Goal: Task Accomplishment & Management: Complete application form

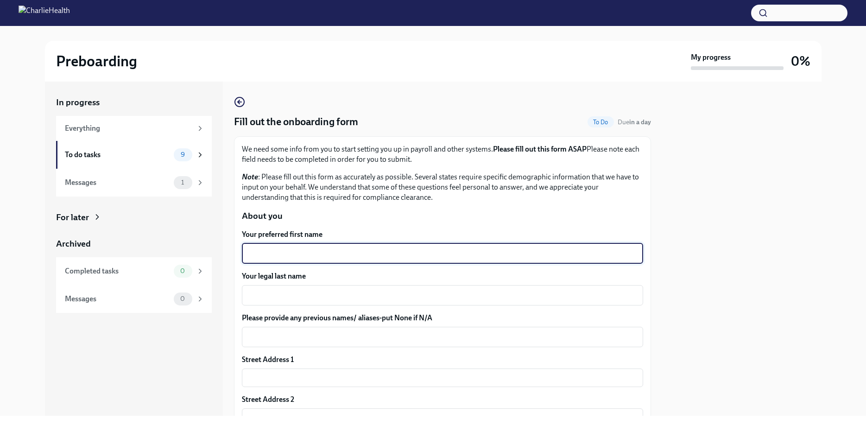
click at [320, 249] on textarea "Your preferred first name" at bounding box center [442, 253] width 390 height 11
type textarea "Joy"
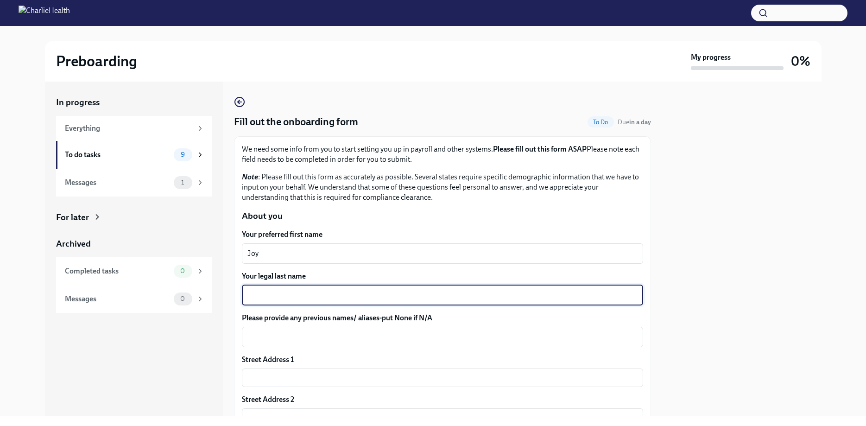
click at [307, 290] on textarea "Your legal last name" at bounding box center [442, 294] width 390 height 11
type textarea "[PERSON_NAME]"
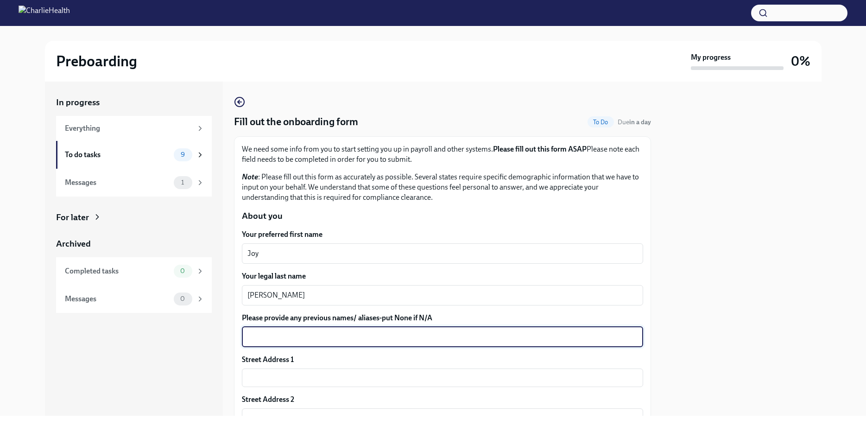
click at [301, 332] on textarea "Please provide any previous names/ aliases-put None if N/A" at bounding box center [442, 336] width 390 height 11
type textarea "[PERSON_NAME]; [PERSON_NAME]"
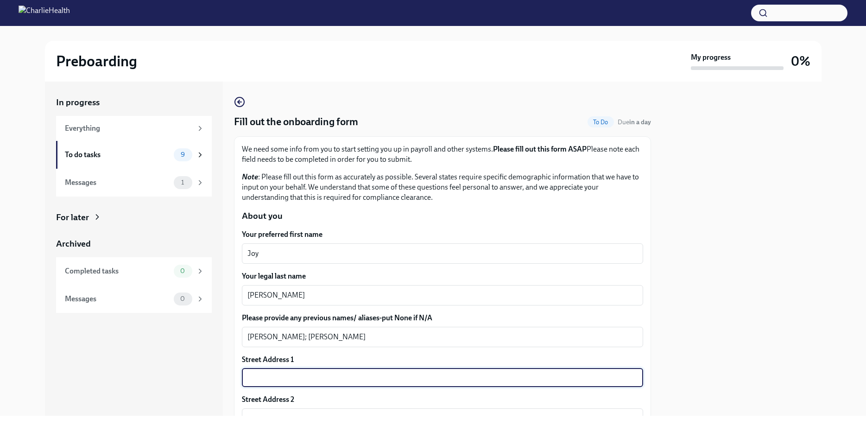
click at [278, 381] on input "text" at bounding box center [442, 377] width 401 height 19
type input "[STREET_ADDRESS]"
type input "97222"
type input "Milwaukie"
type input "OR"
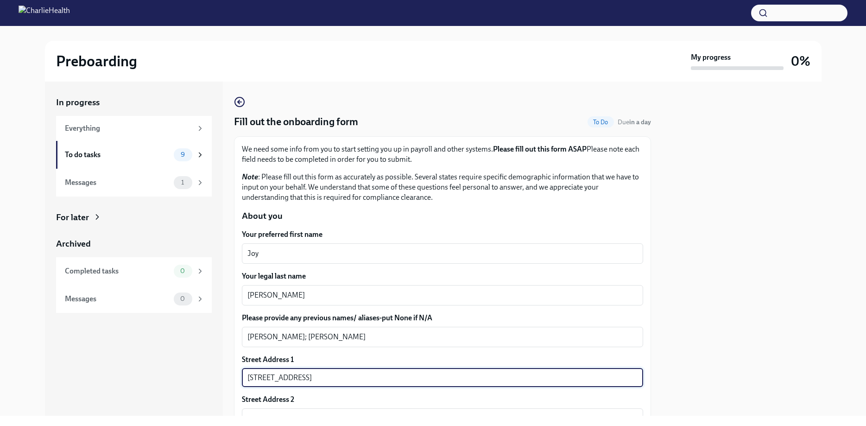
type input "US"
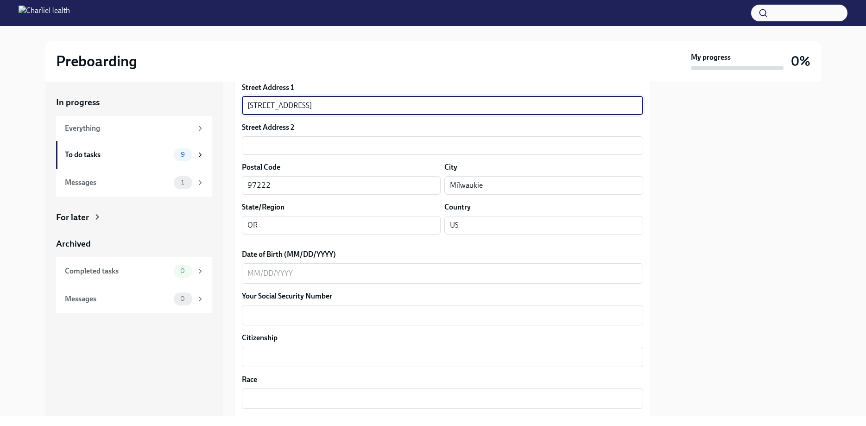
scroll to position [280, 0]
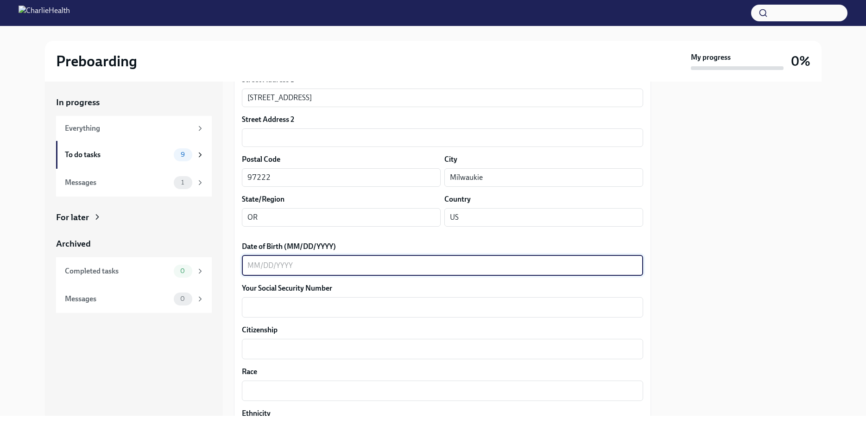
click at [450, 263] on textarea "Date of Birth (MM/DD/YYYY)" at bounding box center [442, 265] width 390 height 11
type textarea "[DATE]"
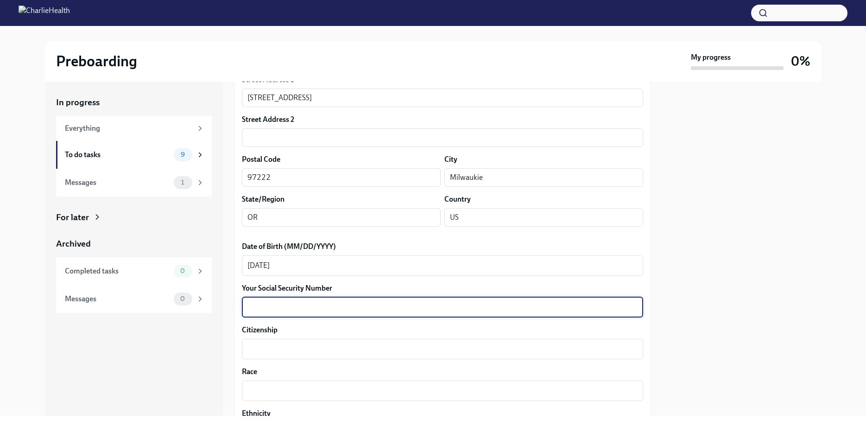
click at [399, 305] on textarea "Your Social Security Number" at bounding box center [442, 307] width 390 height 11
type textarea "554-85-7200"
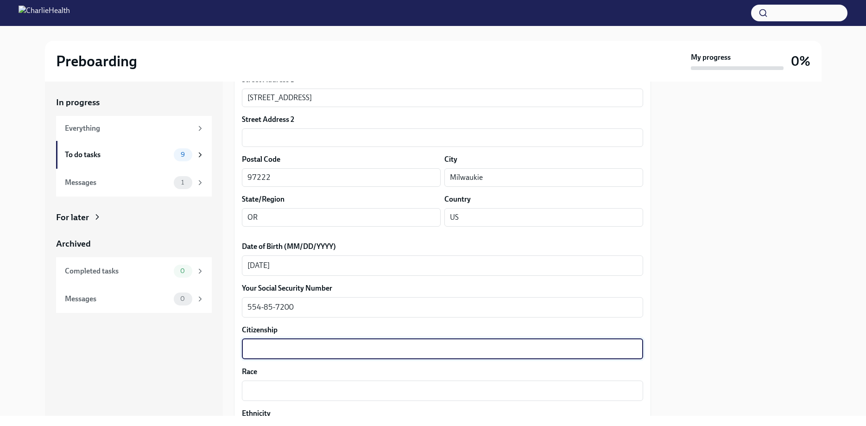
click at [362, 346] on textarea "Citizenship" at bounding box center [442, 348] width 390 height 11
type textarea "[GEOGRAPHIC_DATA]"
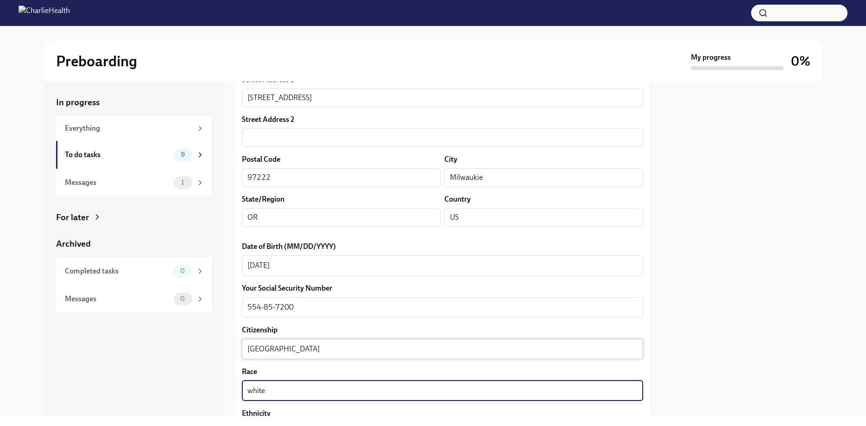
type textarea "white"
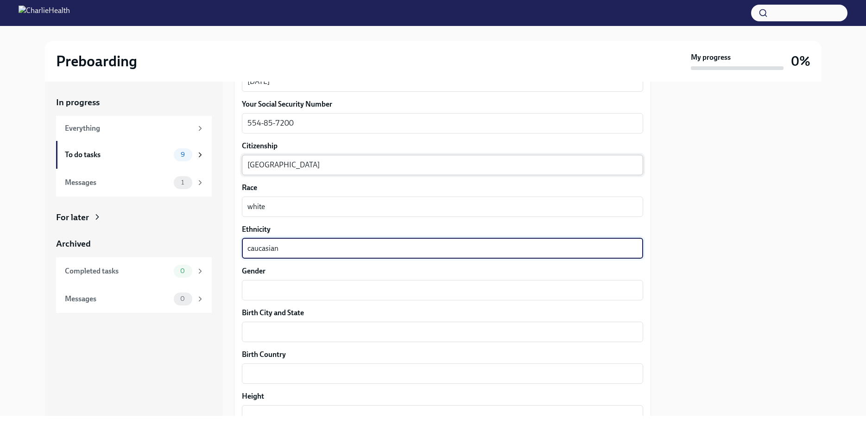
type textarea "caucasian"
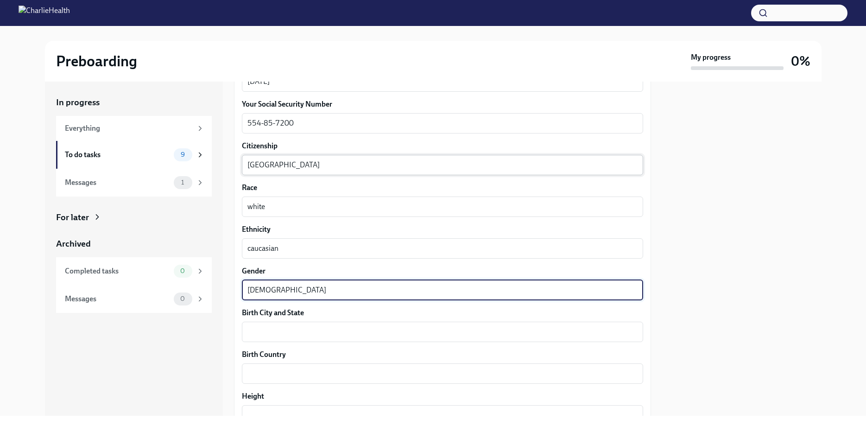
type textarea "[DEMOGRAPHIC_DATA]"
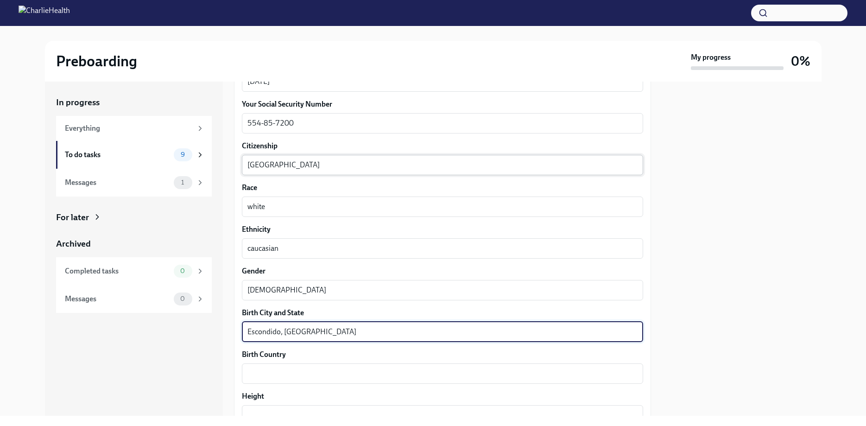
type textarea "Escondido, [GEOGRAPHIC_DATA]"
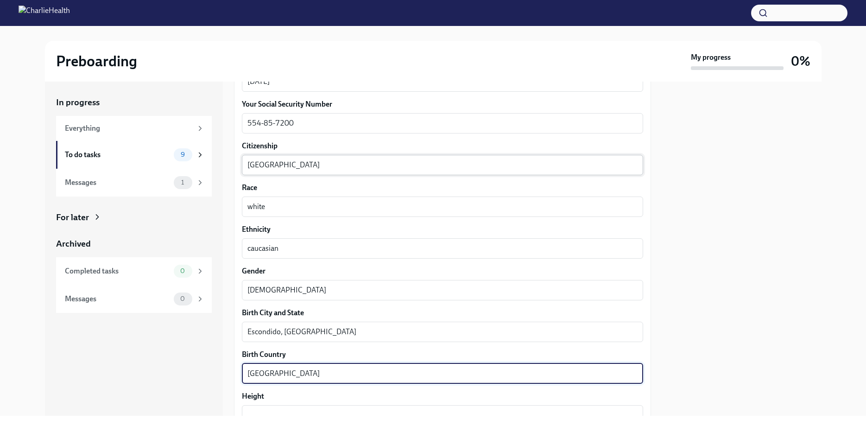
type textarea "[GEOGRAPHIC_DATA]"
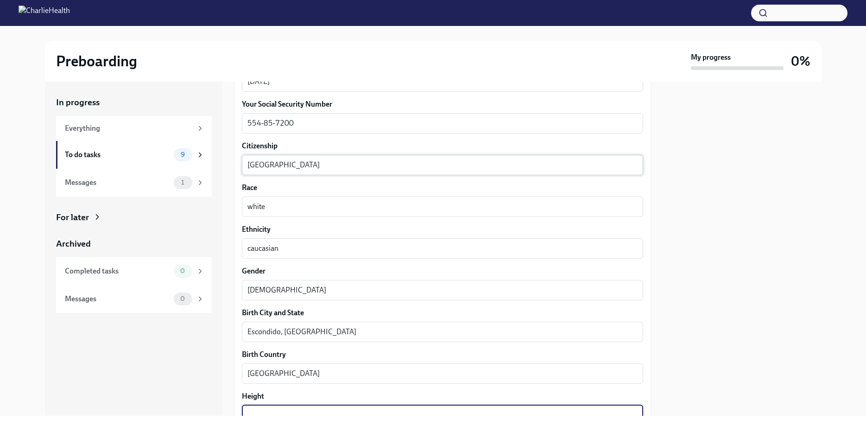
scroll to position [630, 0]
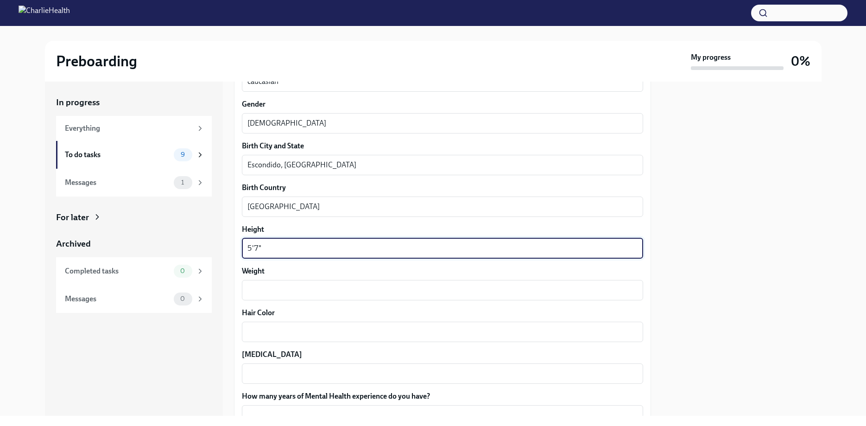
type textarea "5'7""
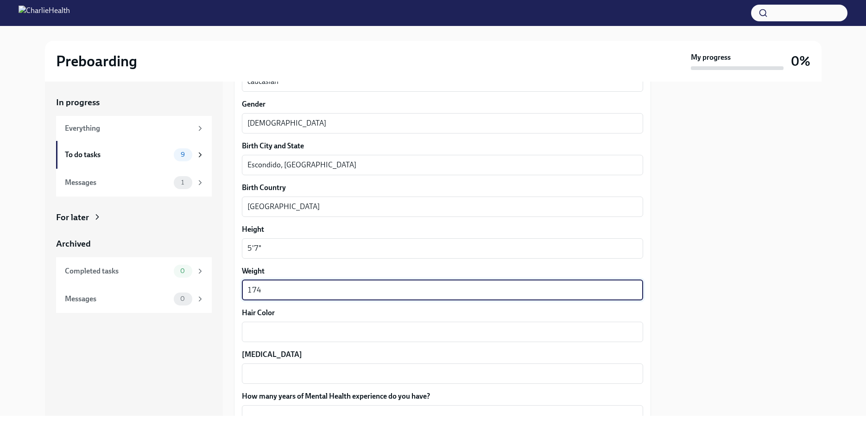
type textarea "174"
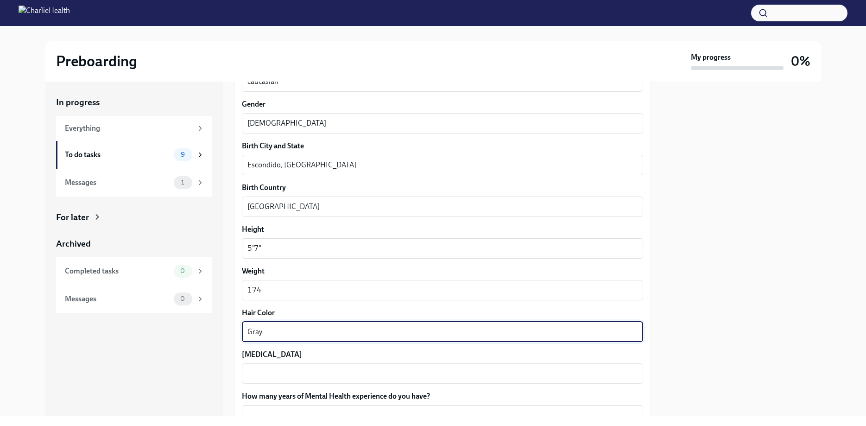
type textarea "Gray"
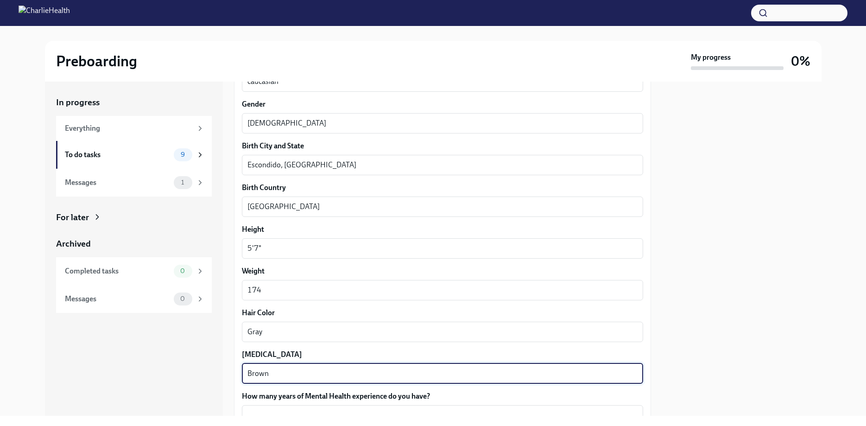
type textarea "Brown"
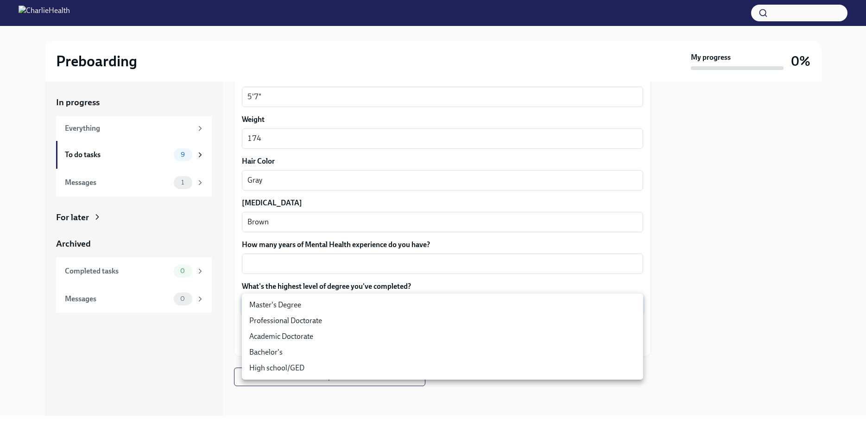
click at [364, 308] on li "Master's Degree" at bounding box center [442, 305] width 401 height 16
type input "2vBr-ghkD"
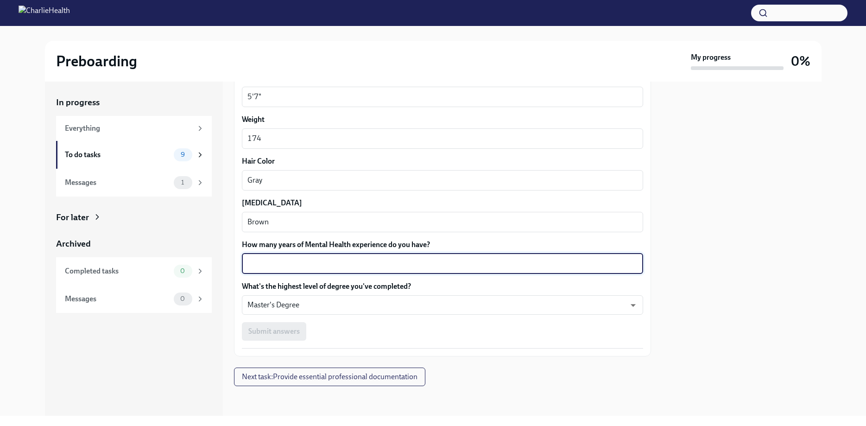
click at [347, 264] on textarea "How many years of Mental Health experience do you have?" at bounding box center [442, 263] width 390 height 11
type textarea "5.5"
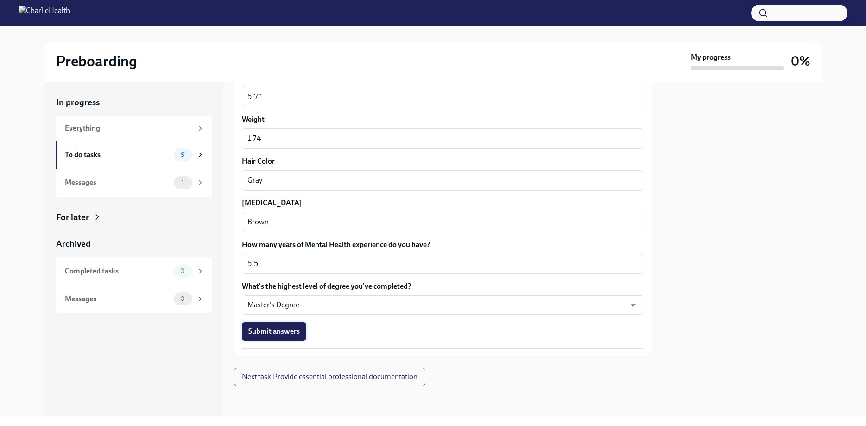
click at [288, 328] on span "Submit answers" at bounding box center [273, 331] width 51 height 9
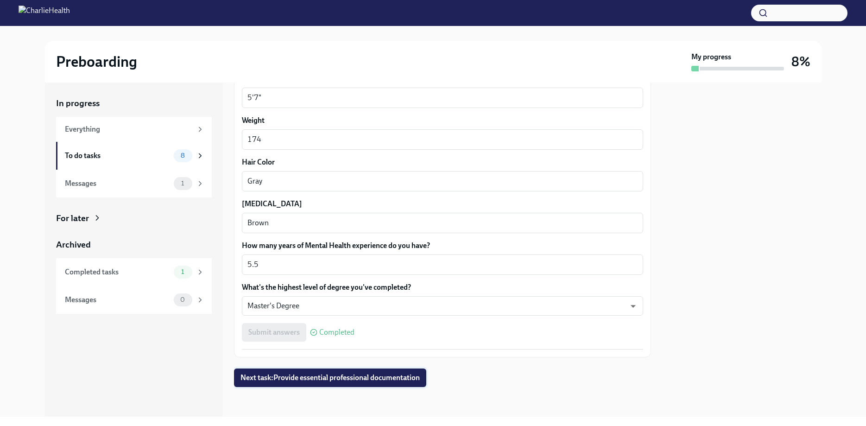
click at [390, 381] on span "Next task : Provide essential professional documentation" at bounding box center [329, 377] width 179 height 9
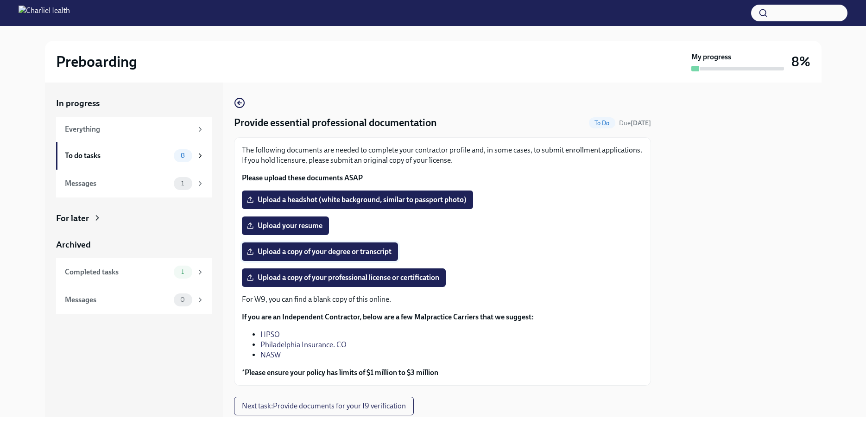
click at [351, 252] on span "Upload a copy of your degree or transcript" at bounding box center [319, 251] width 143 height 9
click at [0, 0] on input "Upload a copy of your degree or transcript" at bounding box center [0, 0] width 0 height 0
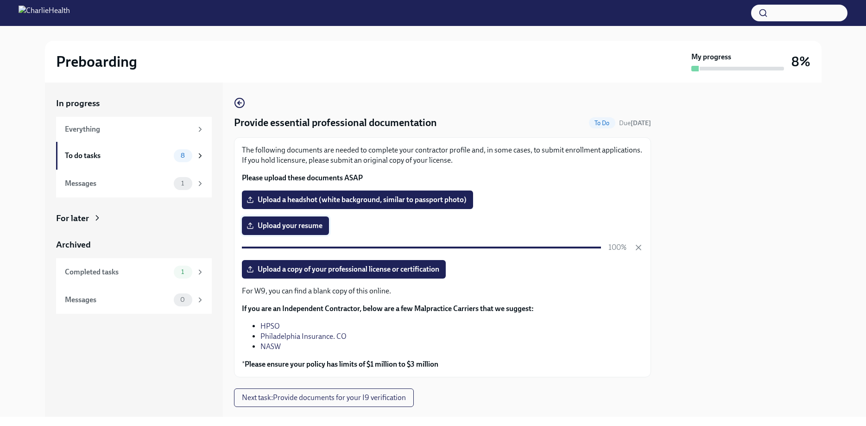
click at [279, 222] on span "Upload your resume" at bounding box center [285, 225] width 74 height 9
click at [0, 0] on input "Upload your resume" at bounding box center [0, 0] width 0 height 0
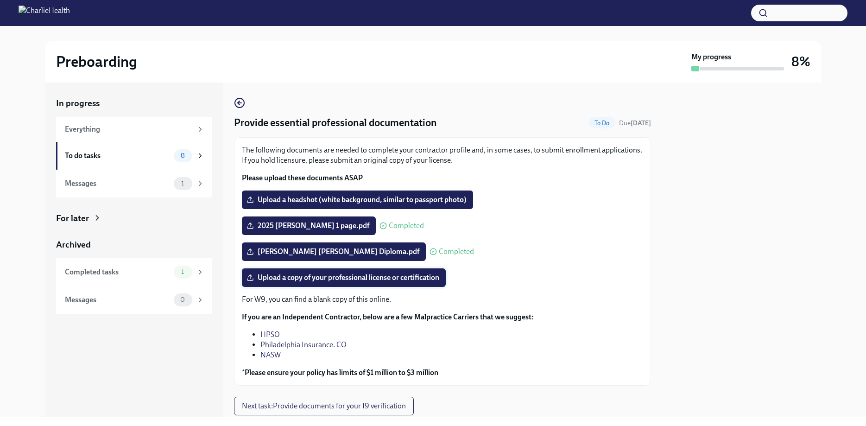
click at [387, 281] on span "Upload a copy of your professional license or certification" at bounding box center [343, 277] width 191 height 9
click at [0, 0] on input "Upload a copy of your professional license or certification" at bounding box center [0, 0] width 0 height 0
drag, startPoint x: 356, startPoint y: 132, endPoint x: 380, endPoint y: 124, distance: 25.6
click at [380, 124] on div "Provide essential professional documentation To Do Due [DATE] The following doc…" at bounding box center [442, 241] width 417 height 288
click at [421, 88] on div "Provide essential professional documentation To Do Due [DATE] The following doc…" at bounding box center [442, 249] width 417 height 334
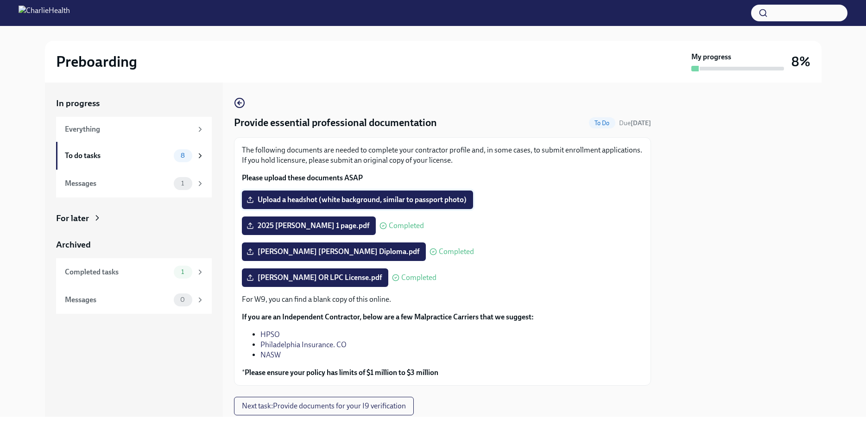
click at [390, 200] on span "Upload a headshot (white background, similar to passport photo)" at bounding box center [357, 199] width 218 height 9
click at [0, 0] on input "Upload a headshot (white background, similar to passport photo)" at bounding box center [0, 0] width 0 height 0
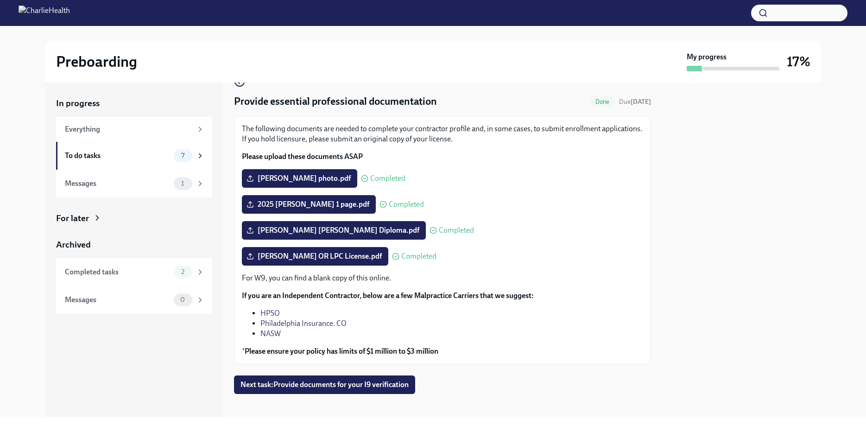
scroll to position [29, 0]
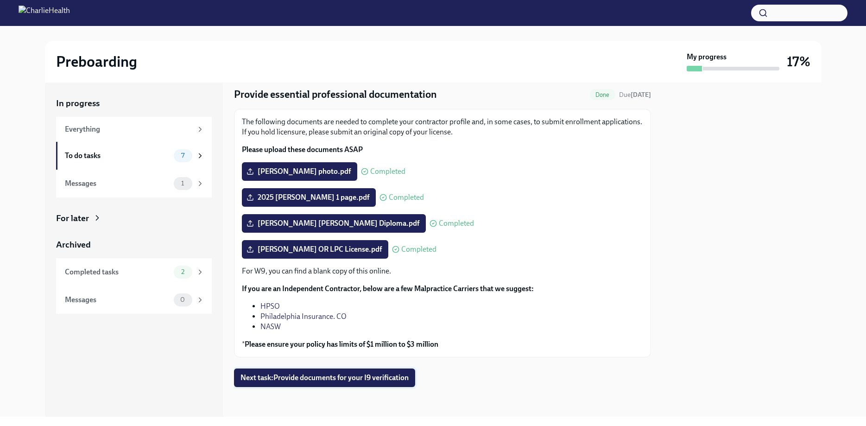
click at [358, 375] on span "Next task : Provide documents for your I9 verification" at bounding box center [324, 377] width 168 height 9
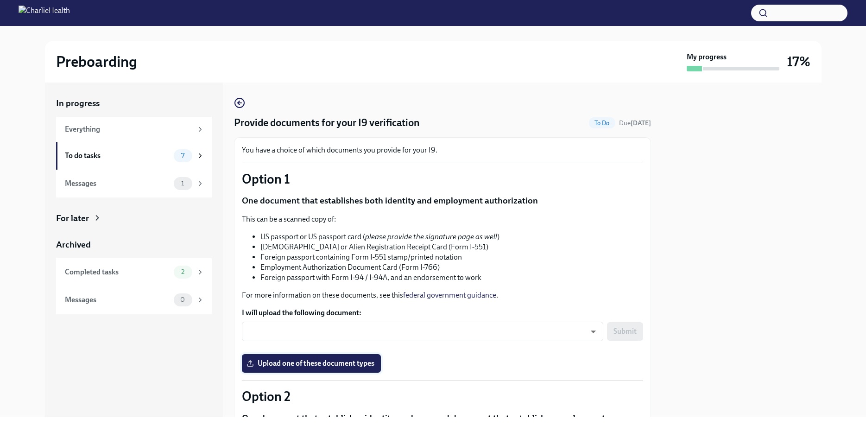
click at [361, 364] on span "Upload one of these document types" at bounding box center [311, 363] width 126 height 9
click at [0, 0] on input "Upload one of these document types" at bounding box center [0, 0] width 0 height 0
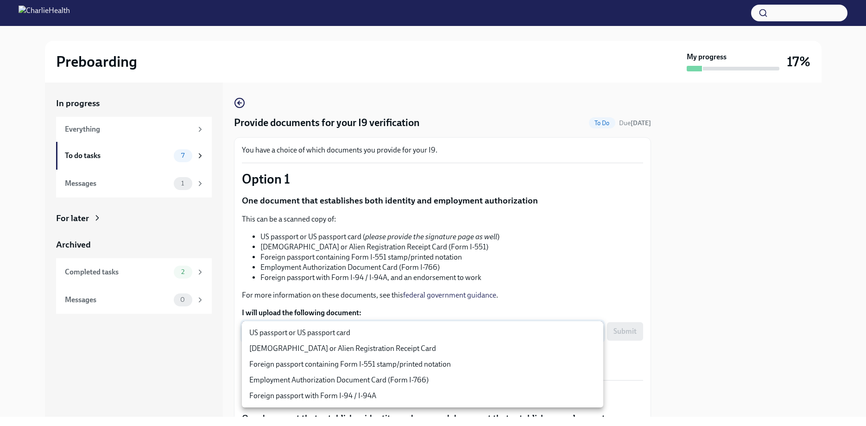
click at [519, 334] on body "Preboarding My progress 17% In progress Everything To do tasks 7 Messages 1 For…" at bounding box center [433, 213] width 866 height 426
click at [513, 332] on li "US passport or US passport card" at bounding box center [422, 333] width 361 height 16
type input "KnYOjnC8x"
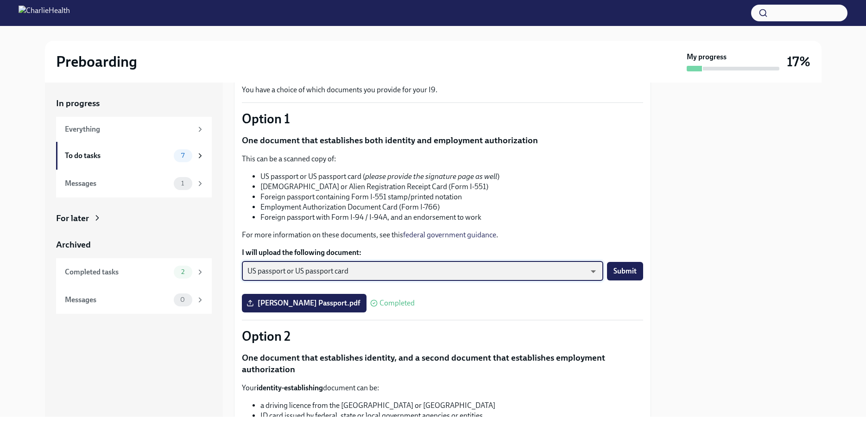
scroll to position [74, 0]
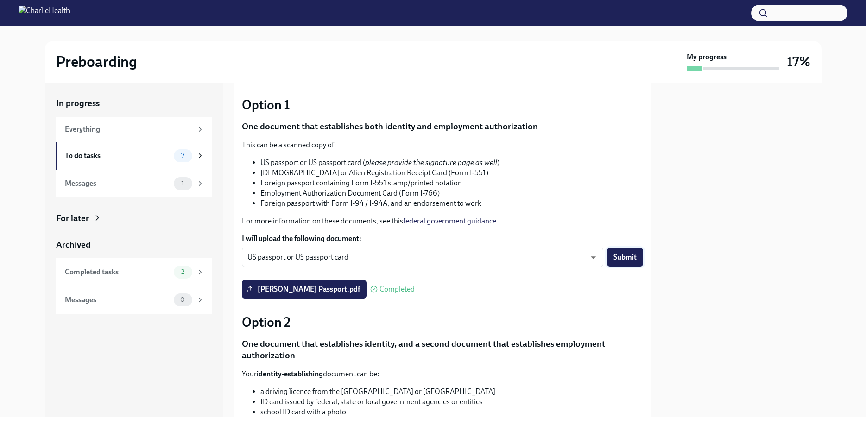
click at [630, 257] on span "Submit" at bounding box center [624, 256] width 23 height 9
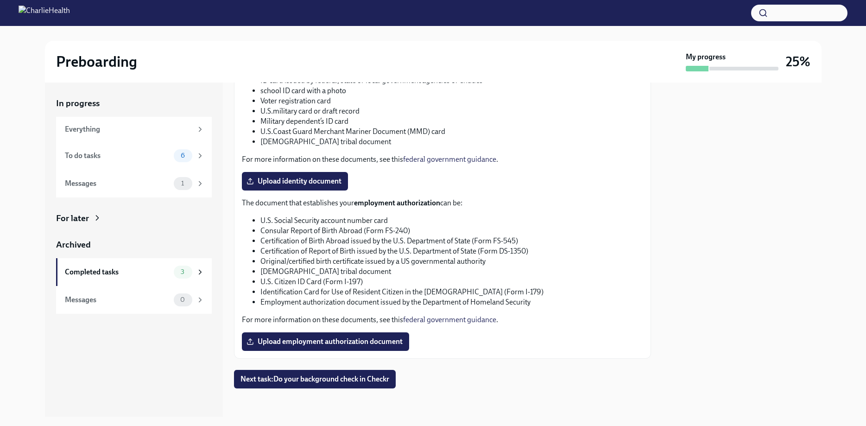
scroll to position [402, 0]
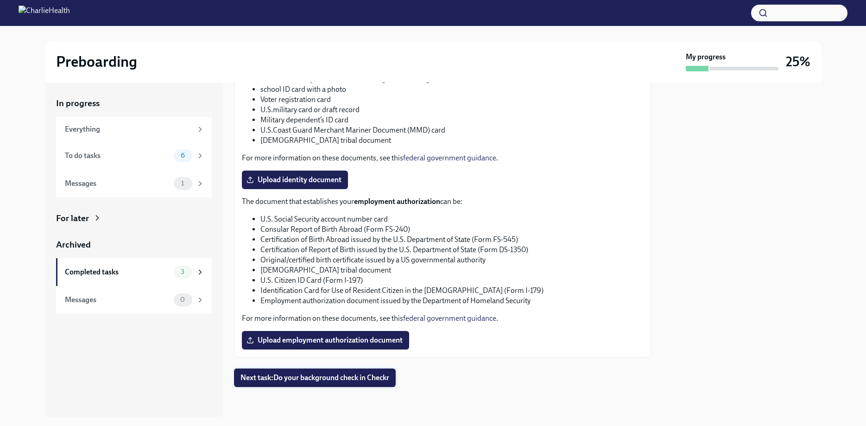
click at [375, 377] on span "Next task : Do your background check in Checkr" at bounding box center [314, 377] width 149 height 9
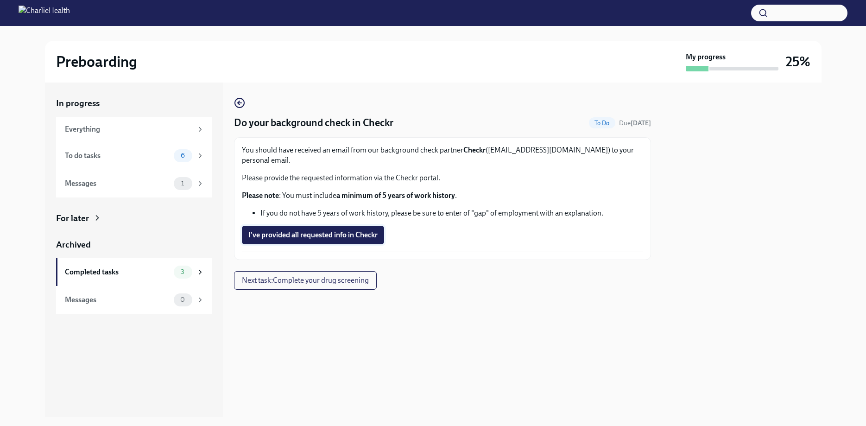
click at [366, 230] on span "I've provided all requested info in Checkr" at bounding box center [312, 234] width 129 height 9
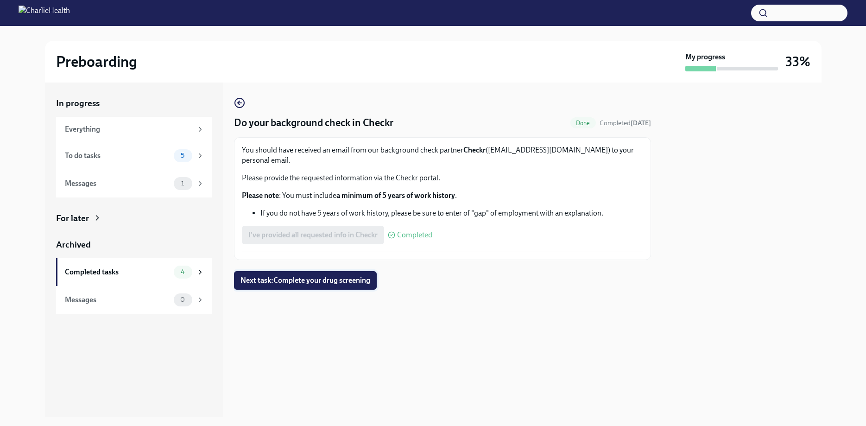
click at [362, 276] on span "Next task : Complete your drug screening" at bounding box center [305, 280] width 130 height 9
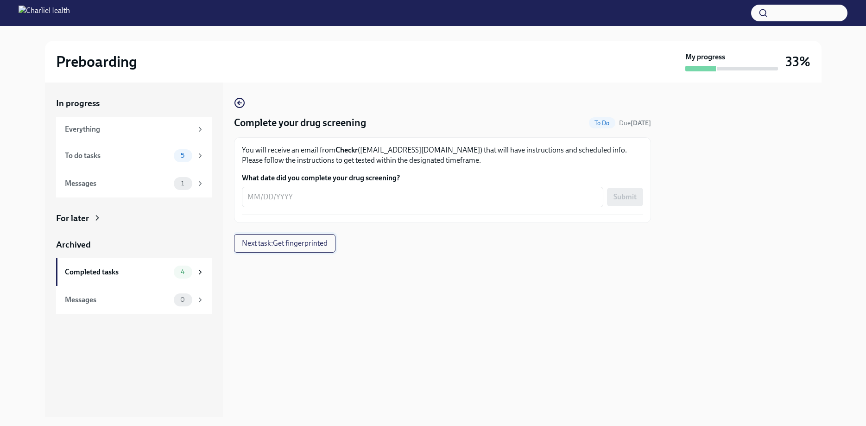
click at [315, 243] on span "Next task : Get fingerprinted" at bounding box center [285, 243] width 86 height 9
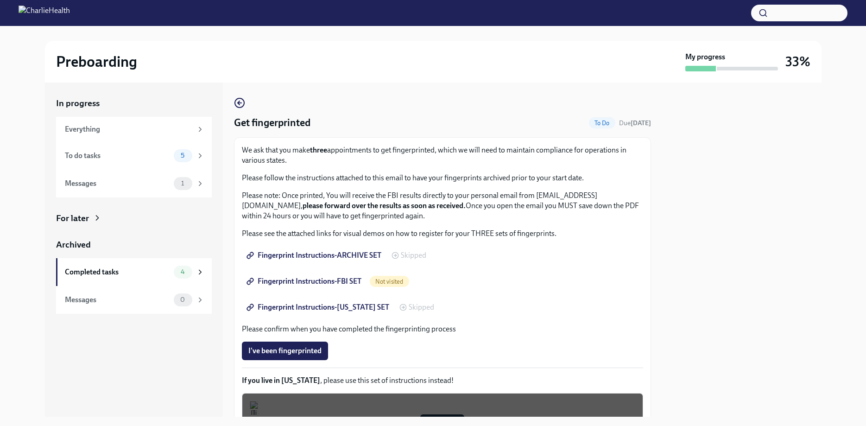
click at [350, 282] on span "Fingerprint Instructions-FBI SET" at bounding box center [304, 281] width 113 height 9
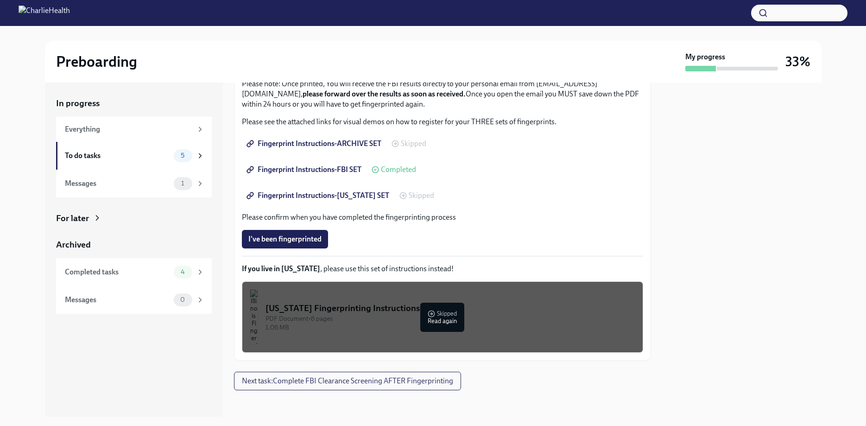
scroll to position [115, 0]
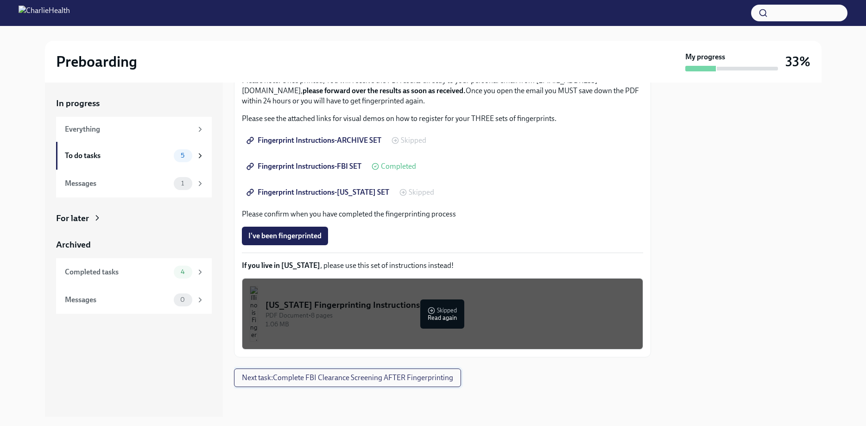
click at [406, 377] on span "Next task : Complete FBI Clearance Screening AFTER Fingerprinting" at bounding box center [347, 377] width 211 height 9
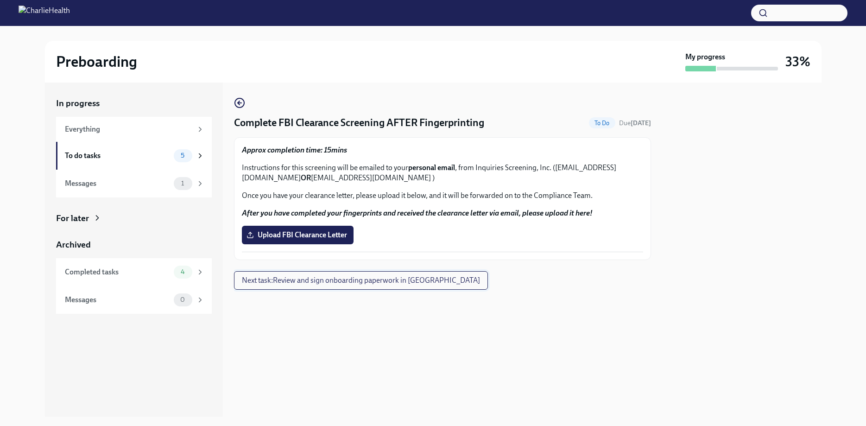
click at [363, 278] on span "Next task : Review and sign onboarding paperwork in [GEOGRAPHIC_DATA]" at bounding box center [361, 280] width 238 height 9
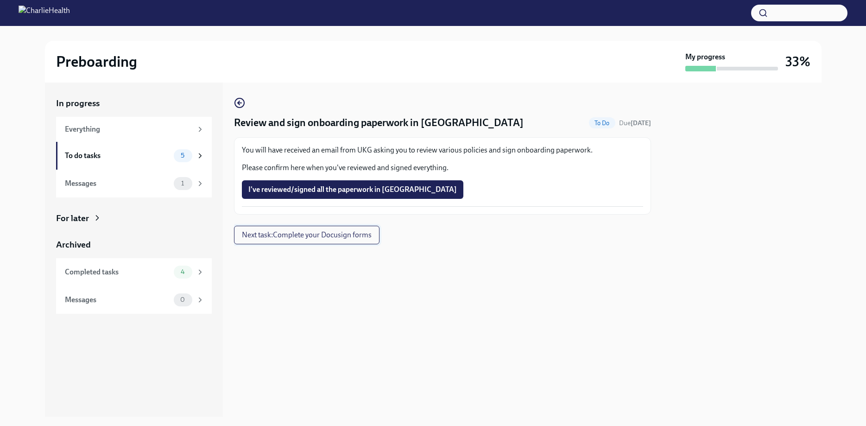
click at [347, 235] on span "Next task : Complete your Docusign forms" at bounding box center [307, 234] width 130 height 9
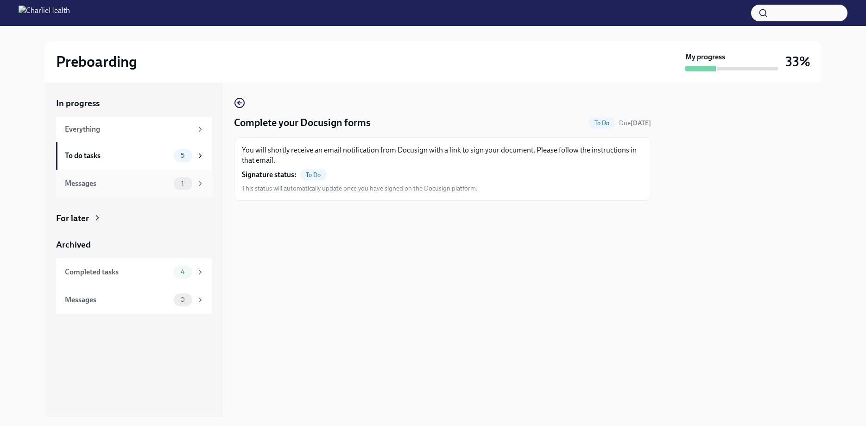
click at [184, 183] on span "1" at bounding box center [183, 183] width 14 height 7
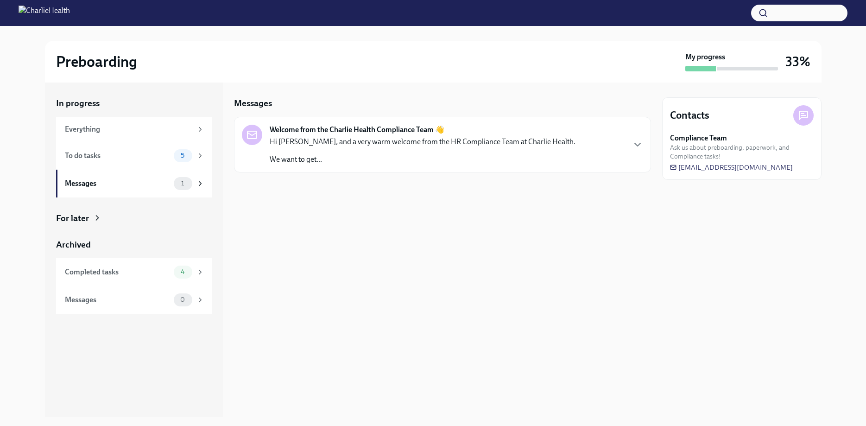
click at [329, 157] on p "We want to get..." at bounding box center [423, 159] width 306 height 10
